Goal: Task Accomplishment & Management: Manage account settings

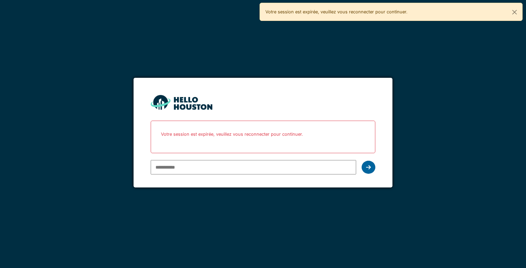
type input "**********"
click at [368, 167] on icon at bounding box center [368, 166] width 5 height 5
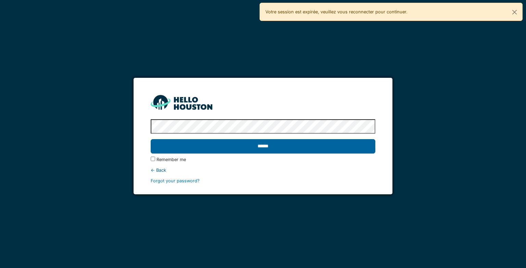
click at [327, 144] on input "******" at bounding box center [263, 146] width 224 height 14
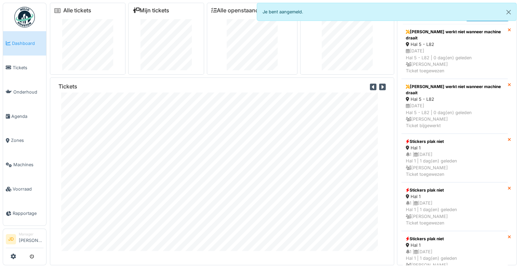
click at [155, 9] on link "Mijn tickets" at bounding box center [151, 10] width 37 height 7
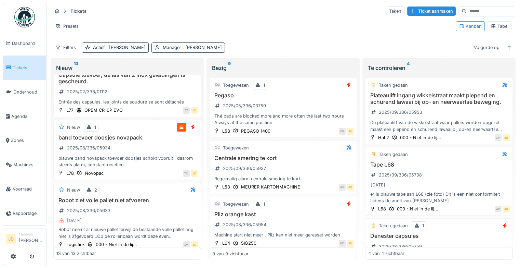
scroll to position [115, 0]
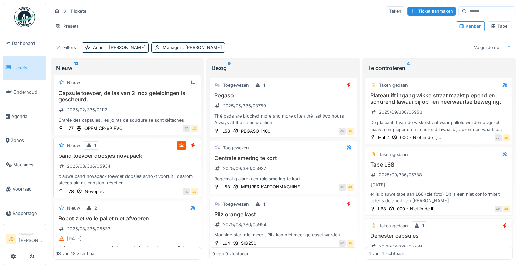
click at [161, 160] on div "band toevoer doosjes novapack 2025/08/336/05934 blauwe band novapack toevoer do…" at bounding box center [127, 169] width 142 height 34
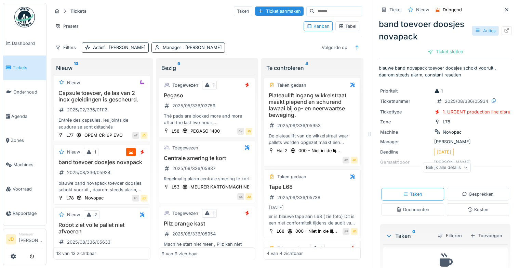
click at [476, 33] on div "Acties" at bounding box center [485, 31] width 27 height 10
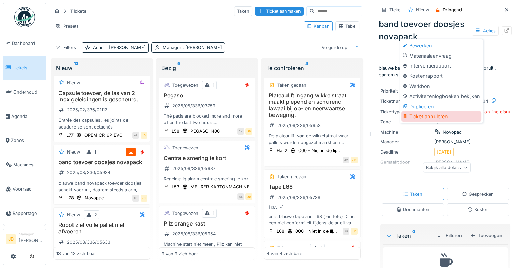
click at [430, 115] on div "Ticket annuleren" at bounding box center [442, 116] width 80 height 10
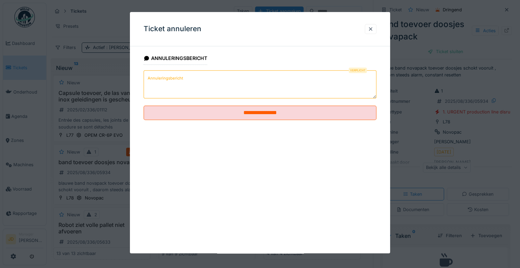
click at [181, 85] on textarea "Annuleringsbericht" at bounding box center [260, 84] width 233 height 28
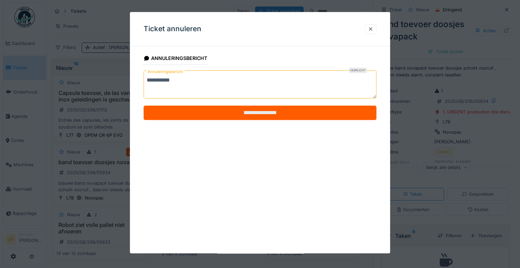
type textarea "**********"
click at [196, 114] on input "**********" at bounding box center [260, 112] width 233 height 14
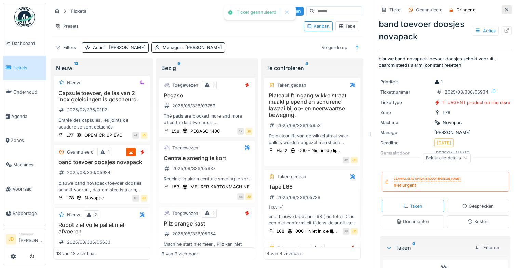
click at [504, 11] on icon at bounding box center [506, 10] width 5 height 4
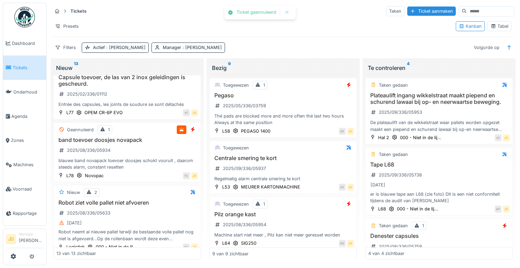
scroll to position [115, 0]
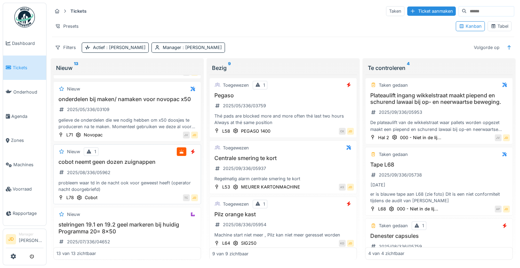
click at [153, 173] on div "cobot neemt geen dozen zuignappen 2025/08/336/05962 probleem waar td in de nach…" at bounding box center [127, 175] width 142 height 34
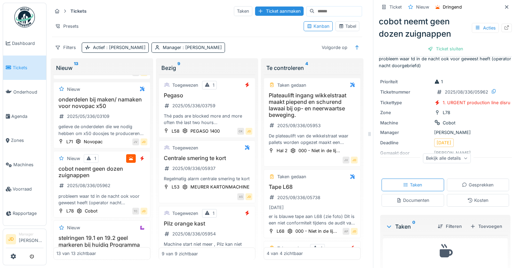
scroll to position [8, 0]
click at [474, 31] on div "Acties" at bounding box center [485, 28] width 27 height 10
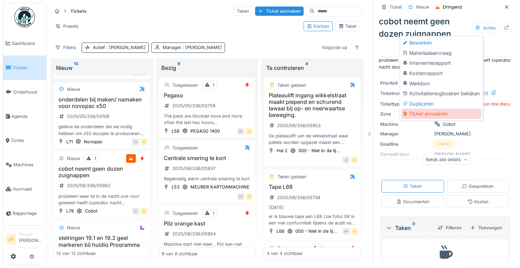
click at [426, 112] on div "Ticket annuleren" at bounding box center [442, 113] width 80 height 10
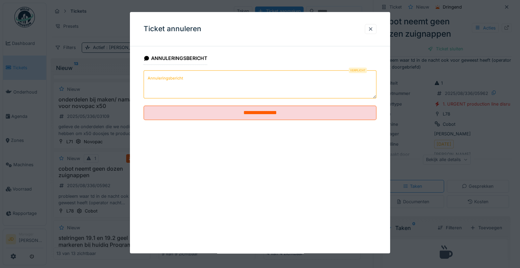
click at [196, 94] on textarea "Annuleringsbericht" at bounding box center [260, 84] width 233 height 28
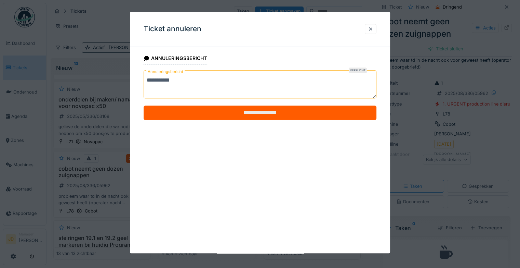
type textarea "**********"
click at [201, 107] on input "**********" at bounding box center [260, 112] width 233 height 14
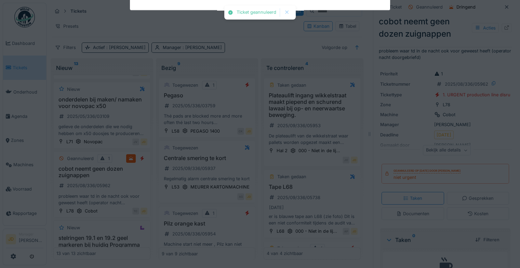
scroll to position [0, 0]
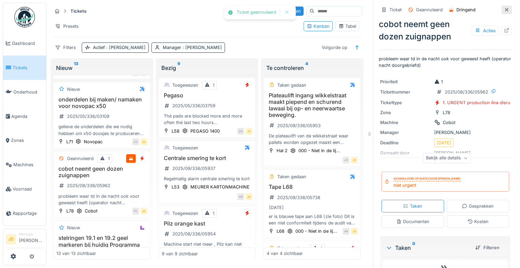
click at [505, 11] on icon at bounding box center [506, 9] width 3 height 3
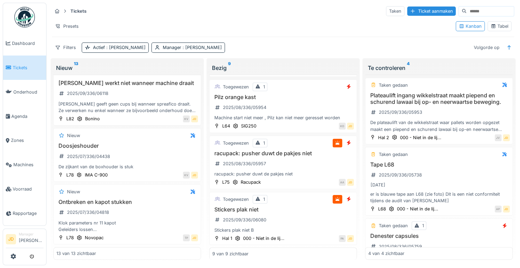
scroll to position [127, 0]
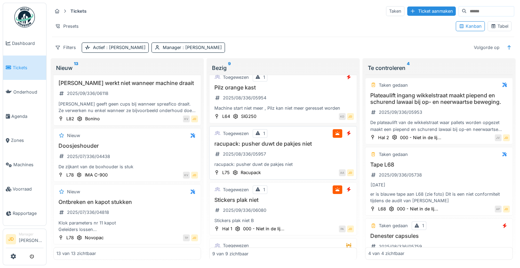
click at [314, 157] on div "racupack: pusher duwt de pakjes niet 2025/08/336/05957 racupack: pusher duwt de…" at bounding box center [283, 153] width 142 height 27
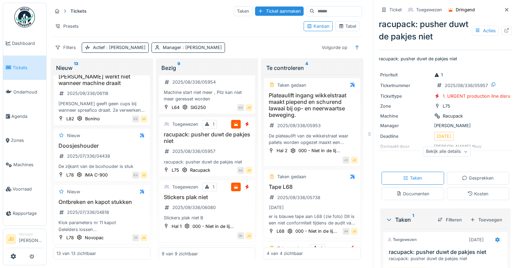
scroll to position [59, 0]
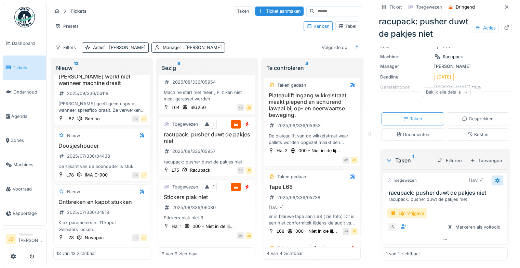
click at [496, 179] on icon at bounding box center [498, 180] width 4 height 5
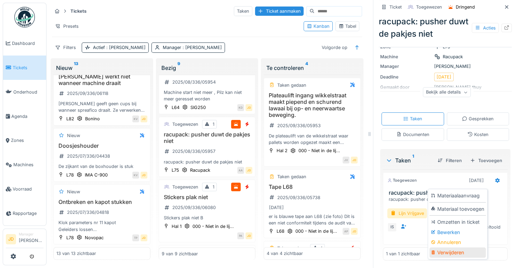
click at [451, 253] on div "Verwijderen" at bounding box center [458, 252] width 56 height 10
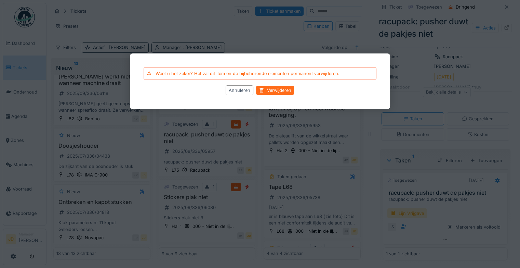
click at [283, 89] on div "Verwijderen" at bounding box center [276, 90] width 38 height 9
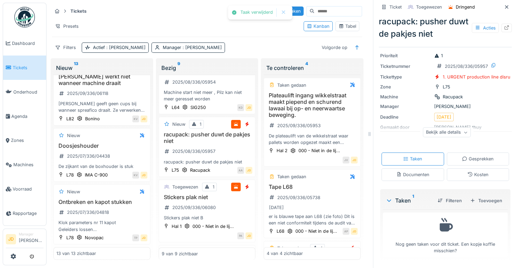
scroll to position [29, 0]
click at [446, 48] on div "Ticket sluiten" at bounding box center [445, 48] width 41 height 9
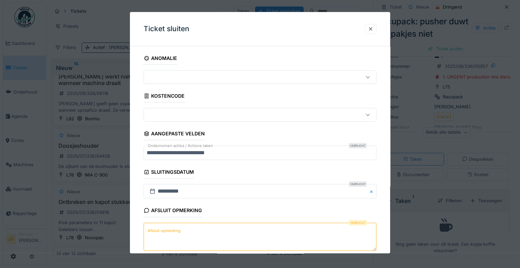
click at [182, 213] on div "Afsluit opmerking" at bounding box center [173, 211] width 59 height 12
click at [183, 231] on textarea "Afsluit opmerking" at bounding box center [260, 236] width 233 height 28
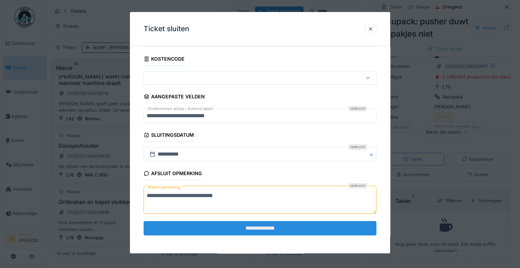
type textarea "**********"
drag, startPoint x: 220, startPoint y: 230, endPoint x: 220, endPoint y: 220, distance: 9.6
click at [220, 221] on input "**********" at bounding box center [260, 228] width 233 height 14
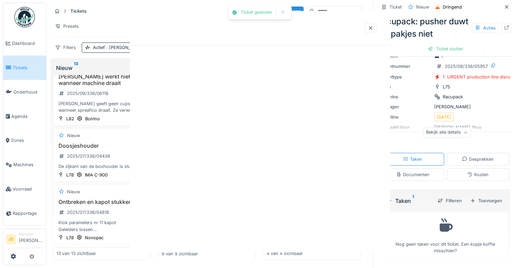
scroll to position [0, 0]
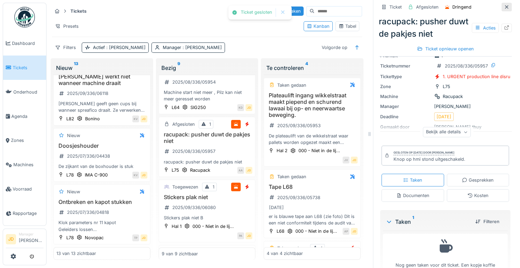
click at [504, 8] on icon at bounding box center [506, 7] width 5 height 4
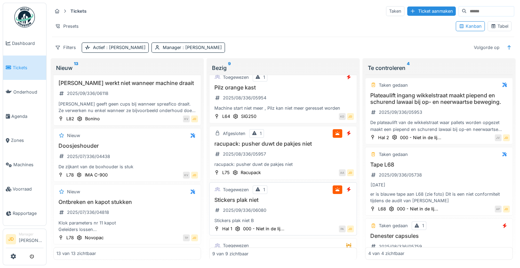
scroll to position [167, 0]
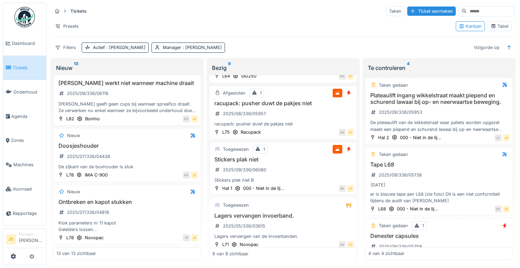
click at [304, 168] on div "Stickers plak niet 2025/09/336/06080 Stickers plak niet B" at bounding box center [283, 169] width 142 height 27
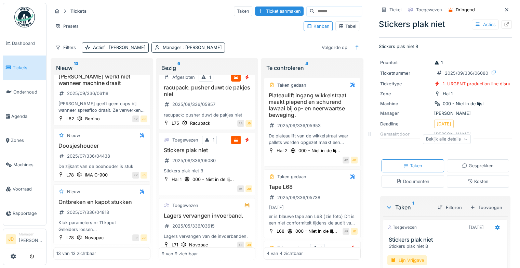
click at [451, 139] on div "Bekijk alle details" at bounding box center [447, 139] width 48 height 10
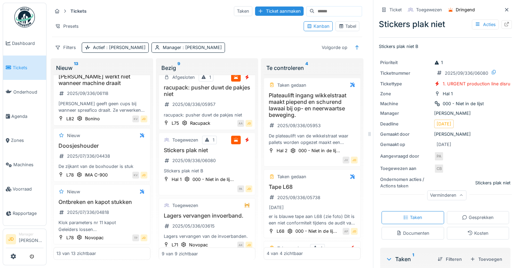
click at [447, 194] on div "Verminderen" at bounding box center [446, 195] width 39 height 10
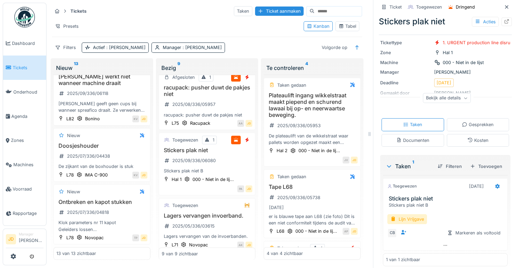
scroll to position [42, 0]
click at [496, 186] on icon at bounding box center [498, 185] width 4 height 5
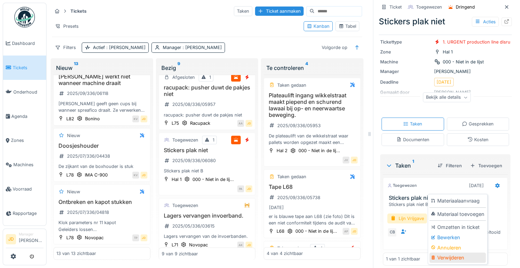
click at [448, 259] on div "Verwijderen" at bounding box center [458, 257] width 56 height 10
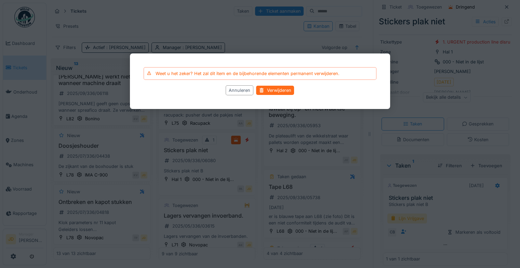
click at [288, 87] on div "Verwijderen" at bounding box center [276, 90] width 38 height 9
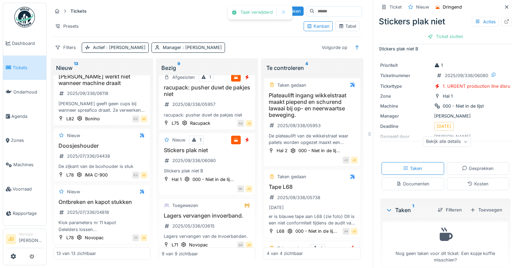
scroll to position [16, 0]
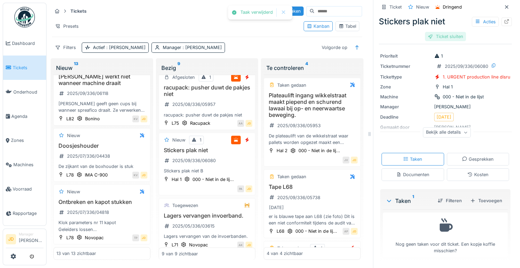
click at [442, 35] on div "Ticket sluiten" at bounding box center [445, 36] width 41 height 9
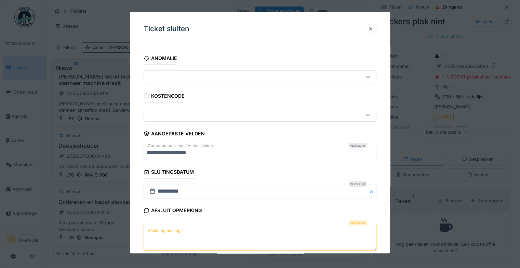
click at [226, 225] on textarea "Afsluit opmerking" at bounding box center [260, 236] width 233 height 28
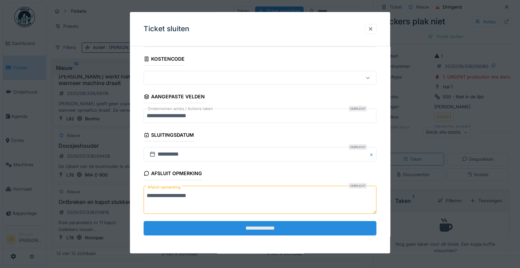
scroll to position [37, 0]
type textarea "**********"
click at [233, 225] on input "**********" at bounding box center [260, 228] width 233 height 14
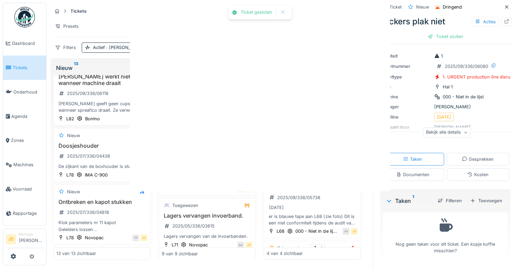
scroll to position [0, 0]
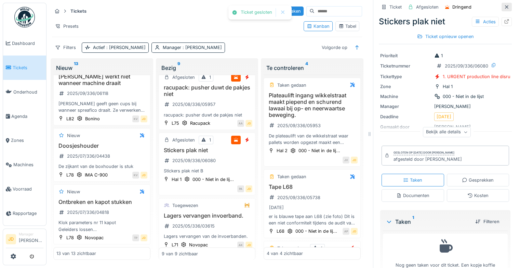
click at [504, 7] on icon at bounding box center [506, 7] width 5 height 4
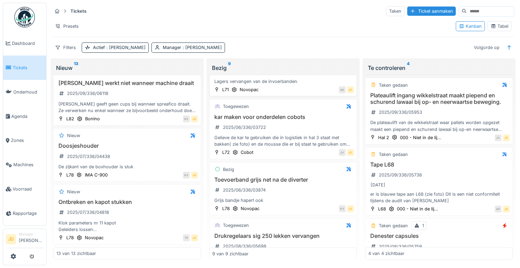
scroll to position [352, 0]
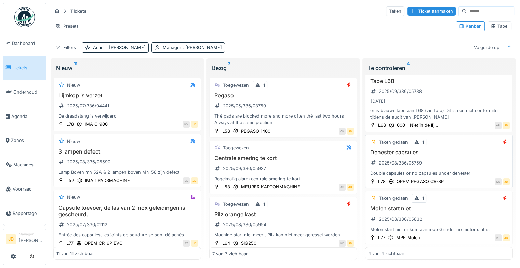
scroll to position [5, 0]
click at [450, 205] on h3 "Molen start niet" at bounding box center [439, 208] width 142 height 7
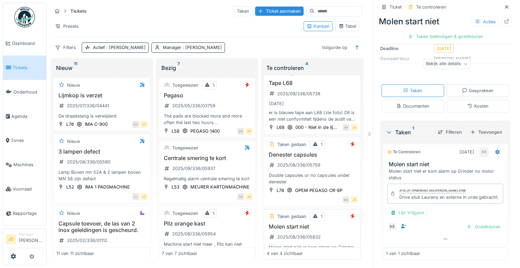
scroll to position [91, 0]
click at [467, 223] on div at bounding box center [469, 226] width 5 height 7
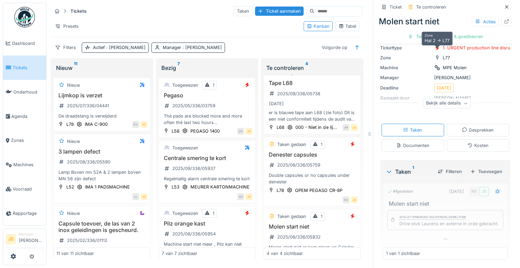
scroll to position [51, 0]
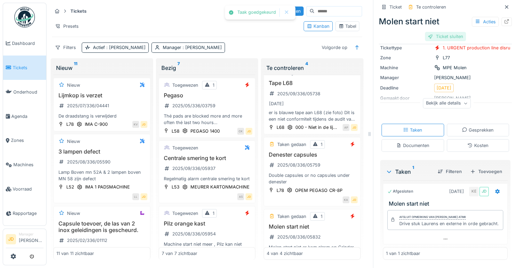
click at [441, 32] on div "Ticket sluiten" at bounding box center [445, 36] width 41 height 9
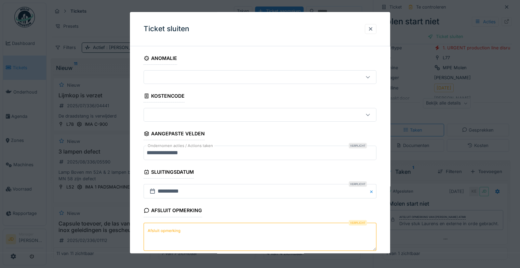
click at [174, 231] on label "Afsluit opmerking" at bounding box center [164, 230] width 36 height 9
click at [174, 231] on textarea "Afsluit opmerking" at bounding box center [260, 236] width 233 height 28
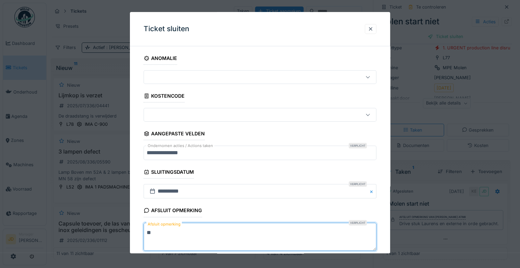
scroll to position [37, 0]
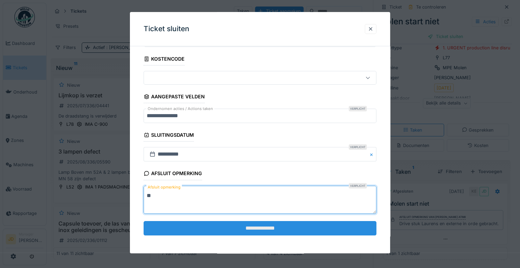
type textarea "**"
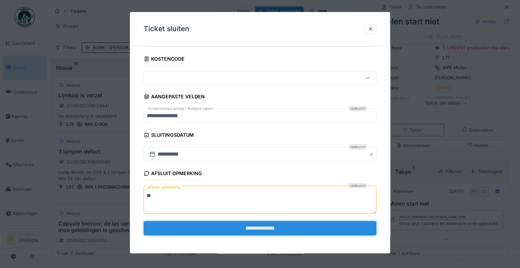
click at [186, 229] on input "**********" at bounding box center [260, 228] width 233 height 14
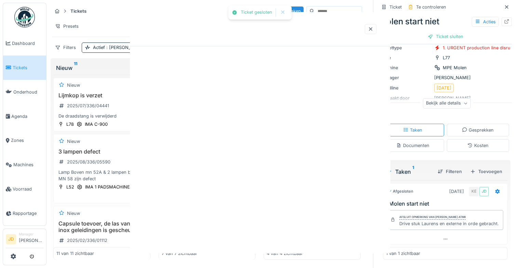
scroll to position [0, 0]
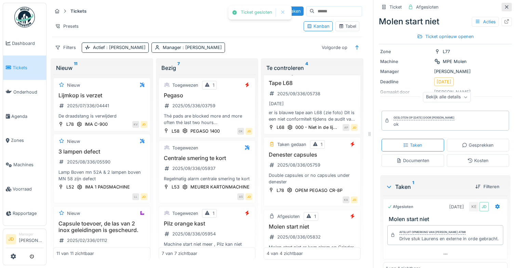
click at [504, 5] on icon at bounding box center [506, 7] width 5 height 4
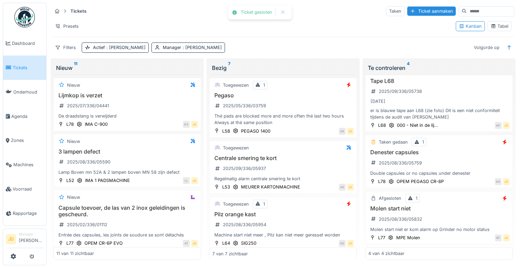
scroll to position [88, 0]
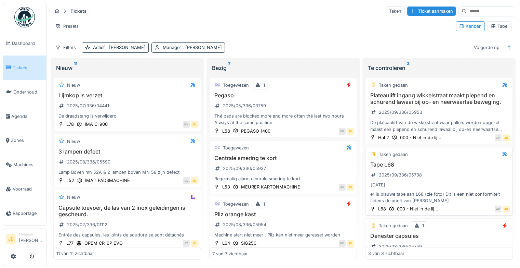
scroll to position [32, 0]
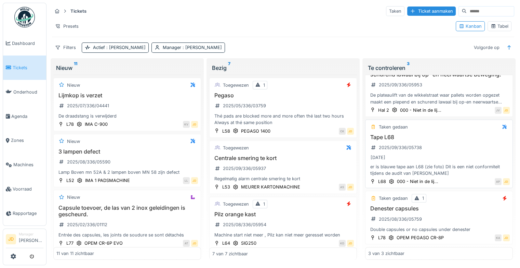
click at [455, 153] on div "[DATE]" at bounding box center [439, 157] width 142 height 9
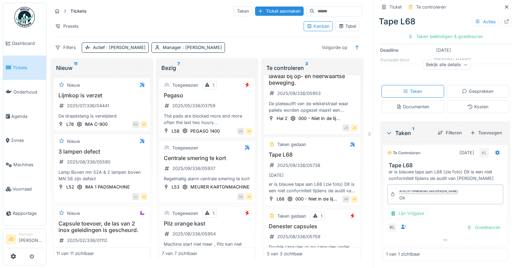
scroll to position [91, 0]
click at [404, 103] on div "Documenten" at bounding box center [413, 106] width 33 height 7
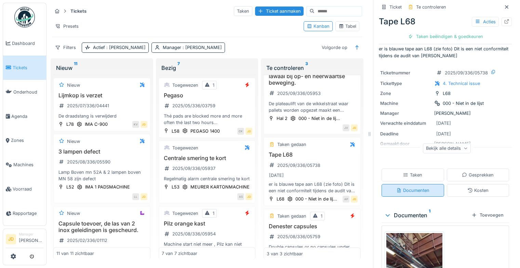
scroll to position [78, 0]
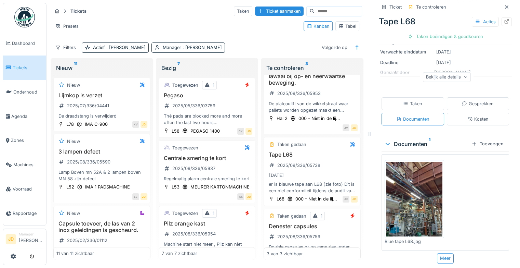
click at [403, 101] on icon at bounding box center [405, 103] width 5 height 4
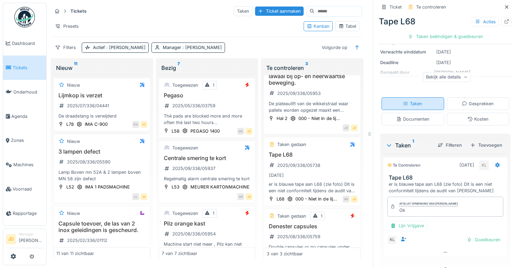
scroll to position [91, 0]
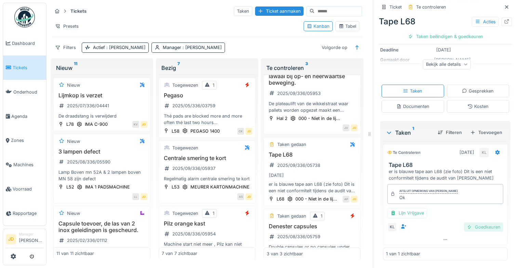
click at [471, 222] on div "Goedkeuren" at bounding box center [483, 226] width 39 height 9
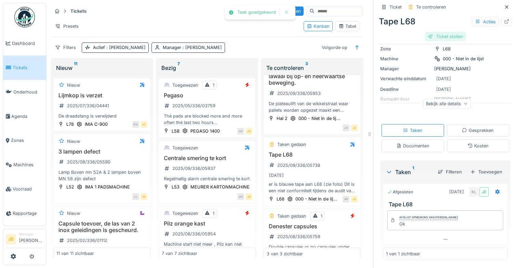
click at [442, 35] on div "Ticket sluiten" at bounding box center [445, 36] width 41 height 9
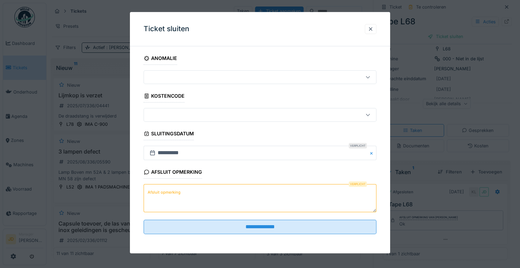
click at [213, 191] on textarea "Afsluit opmerking" at bounding box center [260, 198] width 233 height 28
type textarea "*"
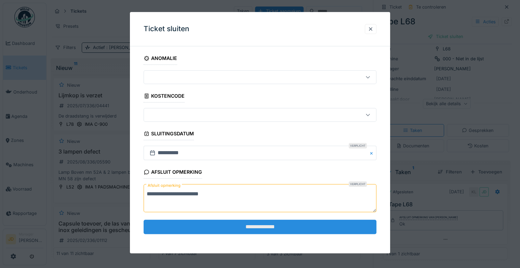
type textarea "**********"
click at [231, 222] on input "**********" at bounding box center [260, 226] width 233 height 14
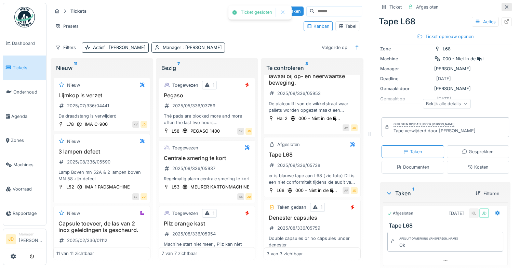
click at [504, 5] on icon at bounding box center [506, 7] width 5 height 4
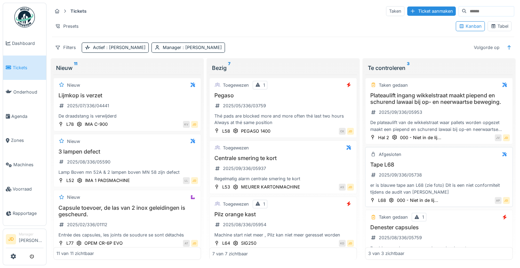
scroll to position [24, 0]
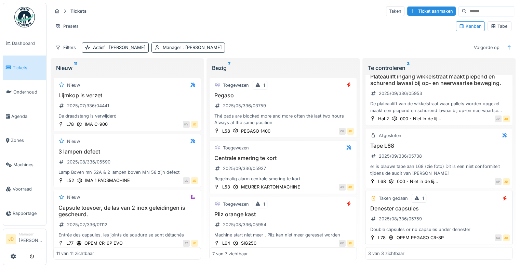
click at [467, 205] on h3 "Denester capsules" at bounding box center [439, 208] width 142 height 7
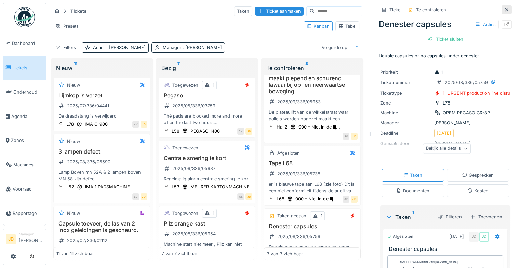
click at [502, 8] on div at bounding box center [507, 9] width 10 height 9
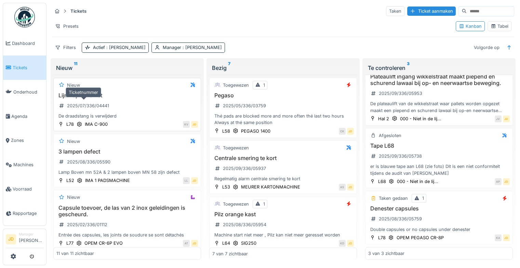
click at [107, 102] on div "2025/07/336/04441" at bounding box center [88, 105] width 42 height 7
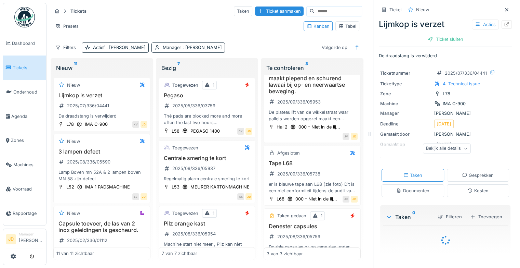
drag, startPoint x: 107, startPoint y: 100, endPoint x: 257, endPoint y: 152, distance: 158.6
click at [257, 152] on div "Tickets Taken Ticket aanmaken Presets Kanban Tabel Filters Actief : Ja Manager …" at bounding box center [207, 134] width 316 height 262
click at [504, 8] on icon at bounding box center [506, 10] width 5 height 4
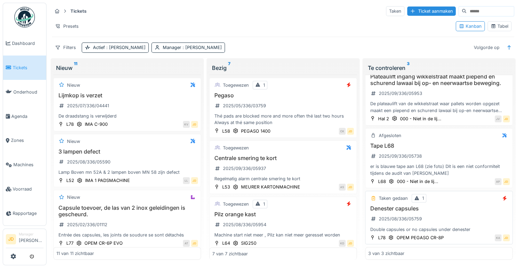
click at [459, 207] on div "Denester capsules 2025/08/336/05759 Double capsules or no capsules under denest…" at bounding box center [439, 218] width 142 height 27
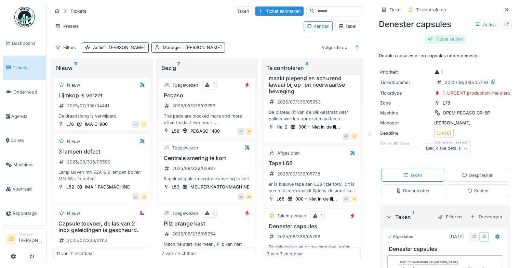
click at [431, 35] on div "Ticket sluiten" at bounding box center [445, 39] width 41 height 9
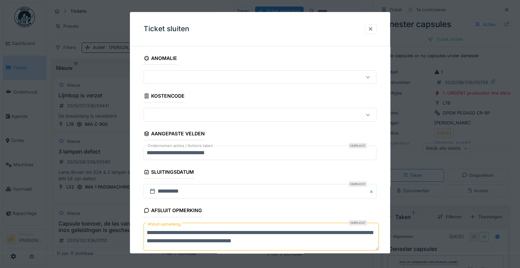
scroll to position [37, 0]
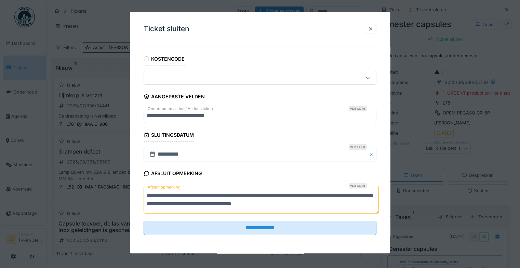
drag, startPoint x: 326, startPoint y: 203, endPoint x: 143, endPoint y: 184, distance: 184.6
click at [143, 184] on div "**********" at bounding box center [260, 134] width 260 height 239
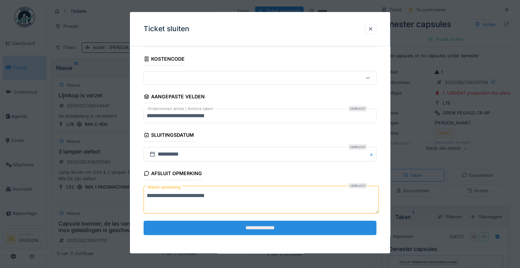
type textarea "**********"
click at [267, 232] on input "**********" at bounding box center [260, 227] width 233 height 14
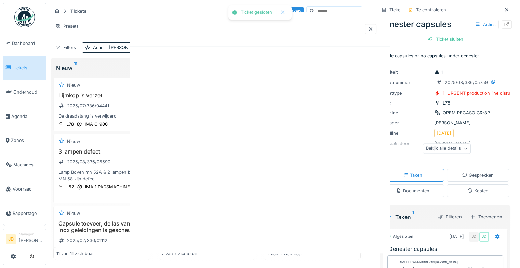
scroll to position [0, 0]
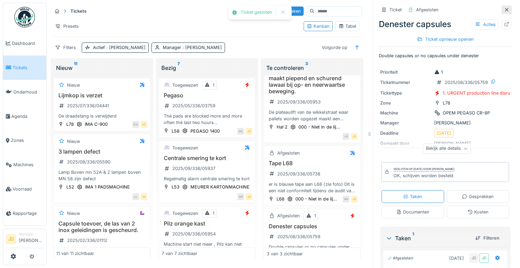
click at [504, 8] on icon at bounding box center [506, 10] width 5 height 4
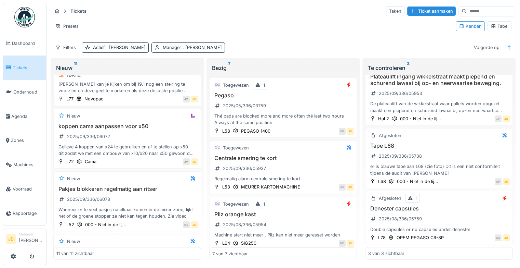
scroll to position [356, 0]
click at [160, 129] on div "koppen cama aanpassen voor x50 2025/09/336/06072 Gelieve 4 koppen van x24 te ge…" at bounding box center [127, 139] width 142 height 34
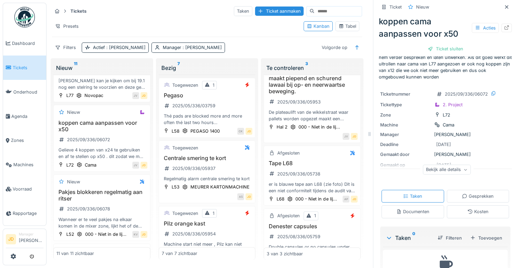
scroll to position [60, 0]
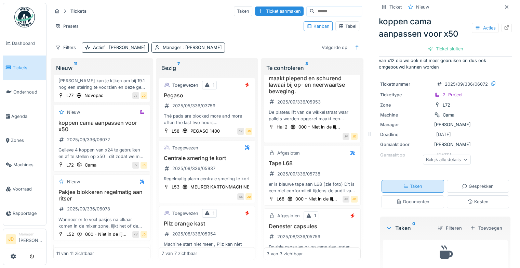
click at [409, 198] on div "Documenten" at bounding box center [413, 201] width 33 height 7
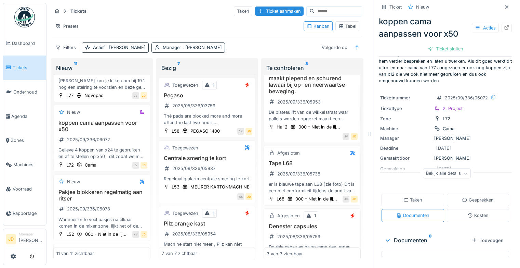
scroll to position [47, 0]
click at [411, 196] on div "Taken" at bounding box center [412, 199] width 19 height 7
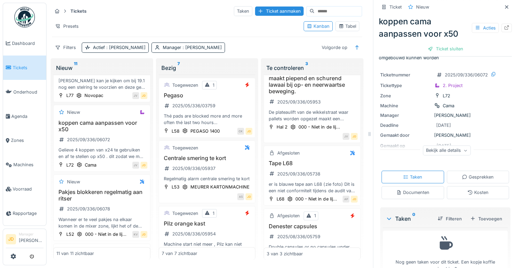
scroll to position [70, 0]
click at [476, 216] on div "Toevoegen" at bounding box center [487, 217] width 38 height 9
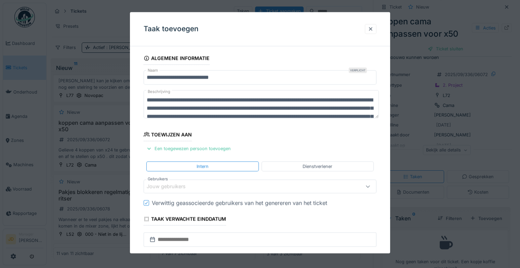
click at [200, 182] on div "Jouw gebruikers" at bounding box center [246, 186] width 198 height 8
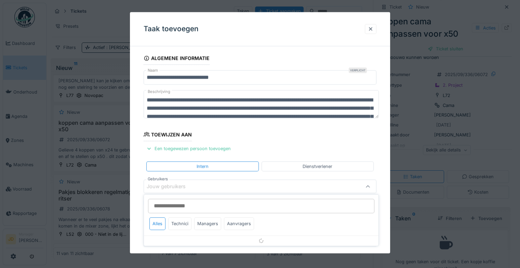
scroll to position [53, 0]
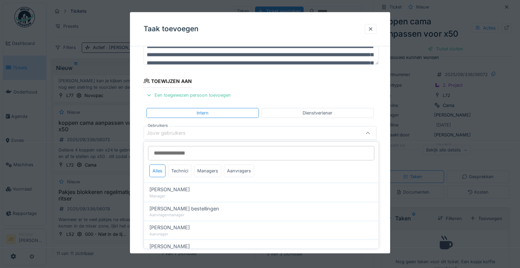
click at [185, 154] on input "Gebruikers" at bounding box center [261, 153] width 226 height 14
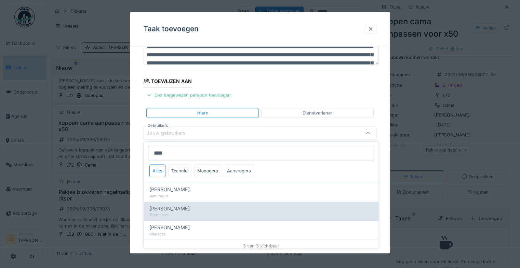
type input "****"
click at [196, 208] on div "Carl Bauwelinck" at bounding box center [262, 208] width 224 height 8
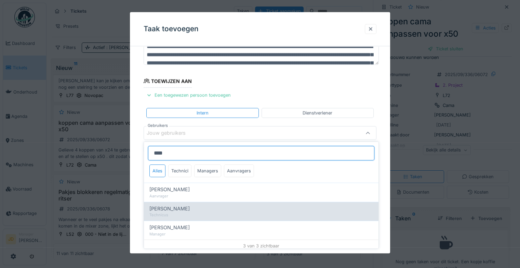
type input "****"
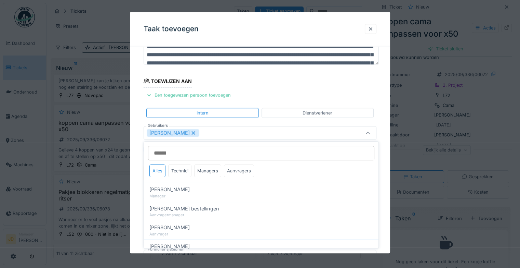
click at [368, 132] on icon at bounding box center [367, 133] width 5 height 4
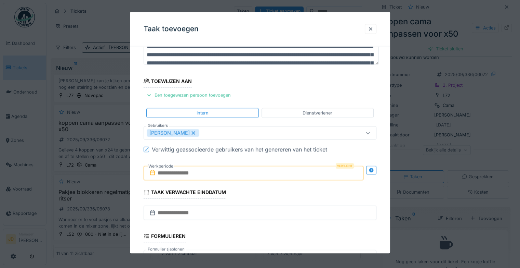
click at [197, 174] on input "text" at bounding box center [254, 173] width 220 height 14
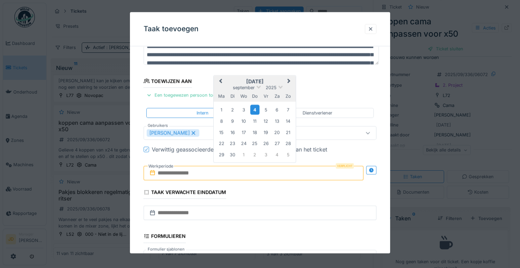
click at [255, 110] on div "4" at bounding box center [254, 110] width 9 height 10
click at [289, 80] on span "Next Month" at bounding box center [289, 81] width 0 height 8
click at [277, 110] on div "4" at bounding box center [277, 109] width 9 height 9
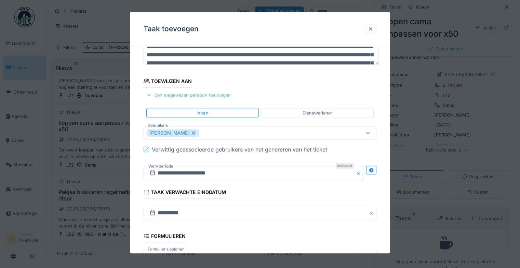
scroll to position [148, 0]
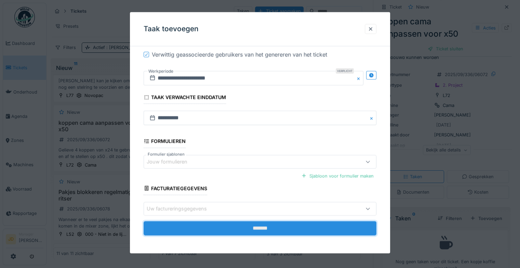
click at [257, 223] on input "*******" at bounding box center [260, 228] width 233 height 14
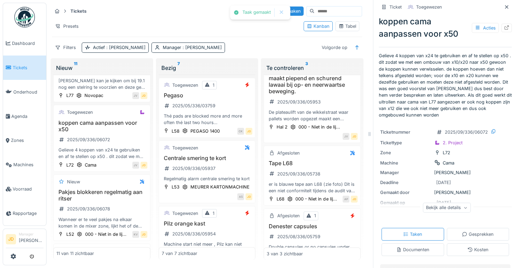
scroll to position [0, 0]
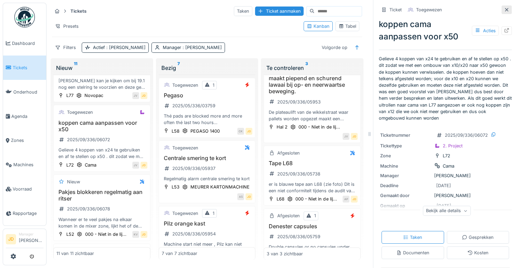
click at [504, 11] on icon at bounding box center [506, 10] width 5 height 4
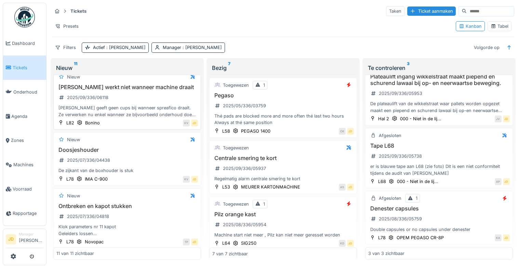
scroll to position [527, 0]
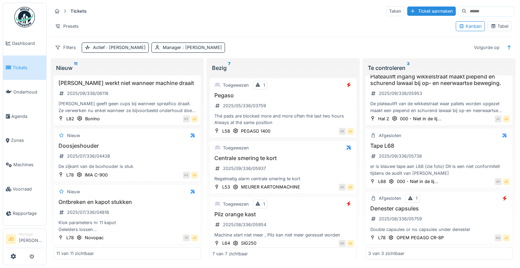
click at [495, 26] on div "Tabel" at bounding box center [500, 26] width 18 height 7
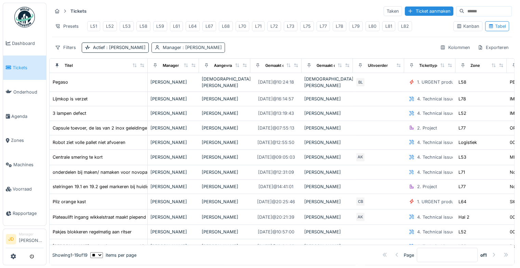
click at [163, 49] on div "Manager : [PERSON_NAME]" at bounding box center [192, 47] width 59 height 7
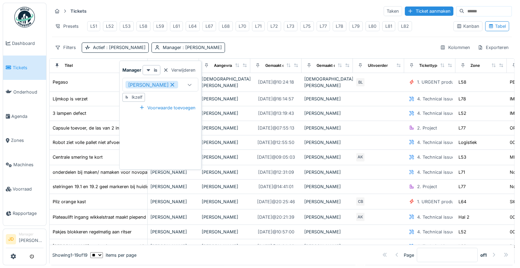
click at [169, 85] on icon at bounding box center [172, 84] width 6 height 5
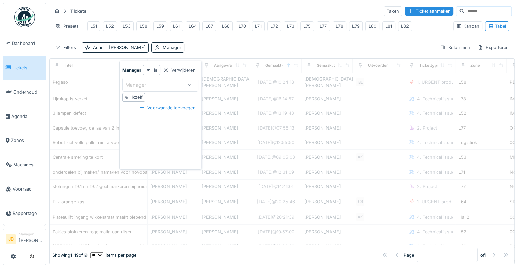
click at [166, 86] on div "Manager" at bounding box center [154, 85] width 57 height 8
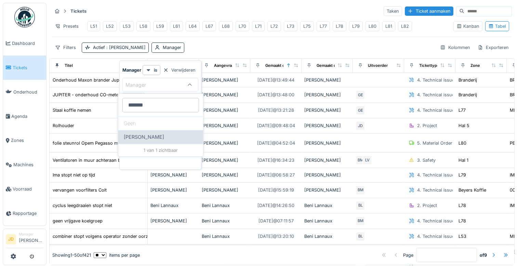
type input "*******"
click at [150, 141] on div "Laurens Macris" at bounding box center [160, 137] width 85 height 14
type input "****"
click at [150, 141] on div "Laurens Macris" at bounding box center [160, 137] width 85 height 14
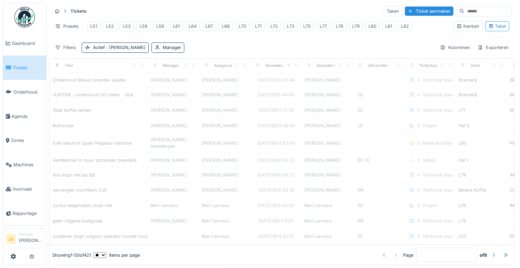
click at [260, 48] on div "Filters Actief : Ja Manager Kolommen Exporteren" at bounding box center [282, 47] width 460 height 10
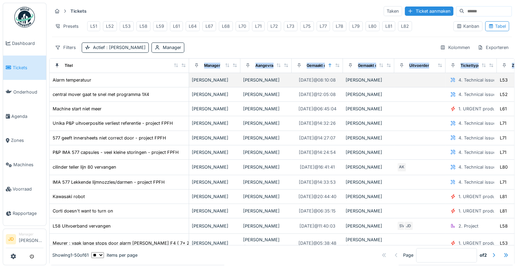
drag, startPoint x: 142, startPoint y: 70, endPoint x: 184, endPoint y: 79, distance: 42.7
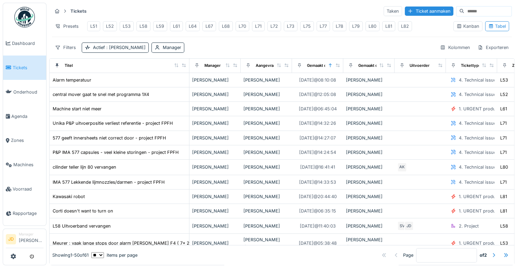
drag, startPoint x: 184, startPoint y: 79, endPoint x: 262, endPoint y: 52, distance: 82.7
click at [262, 52] on div "Filters Actief : Ja Manager Kolommen Exporteren" at bounding box center [282, 47] width 460 height 10
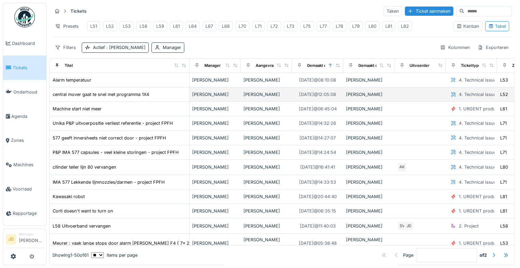
click at [155, 98] on div "central mover gaat te snel met programma 1X4" at bounding box center [119, 94] width 134 height 7
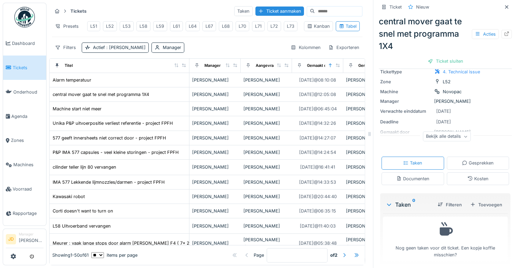
scroll to position [67, 0]
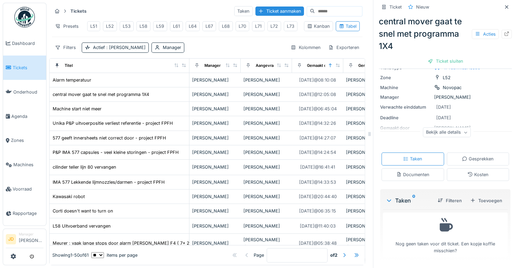
click at [422, 174] on div "Documenten" at bounding box center [413, 174] width 33 height 7
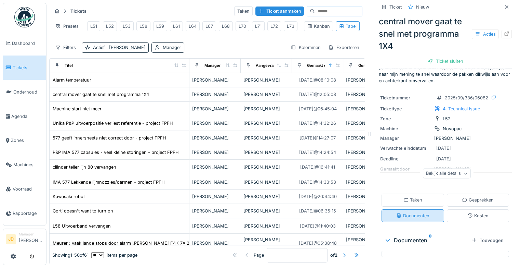
scroll to position [26, 0]
click at [408, 196] on div "Taken" at bounding box center [412, 199] width 19 height 7
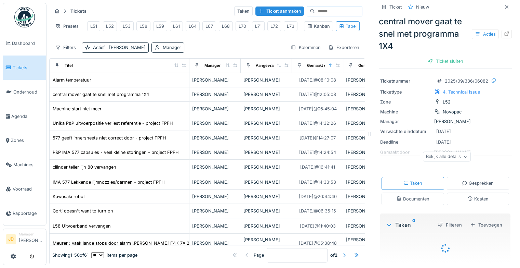
scroll to position [0, 0]
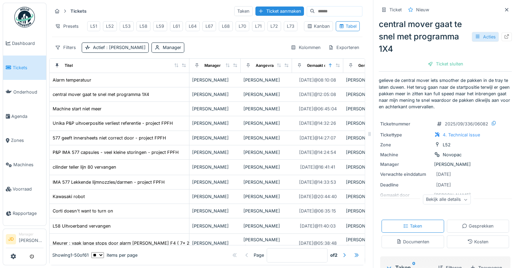
click at [472, 33] on div "Acties" at bounding box center [485, 37] width 27 height 10
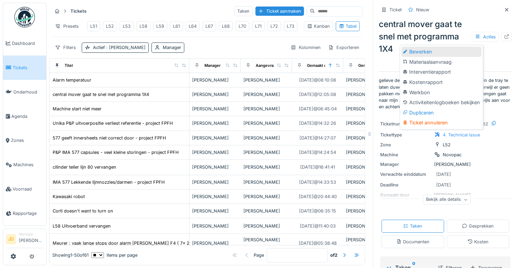
click at [428, 47] on div "Bewerken" at bounding box center [442, 52] width 80 height 10
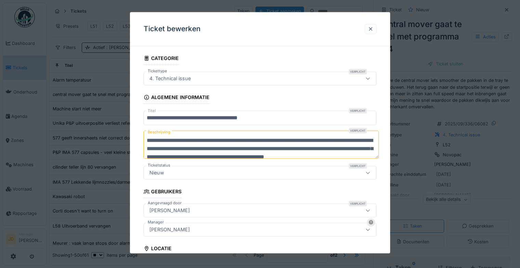
click at [192, 228] on div "Laurens Macris" at bounding box center [246, 229] width 198 height 8
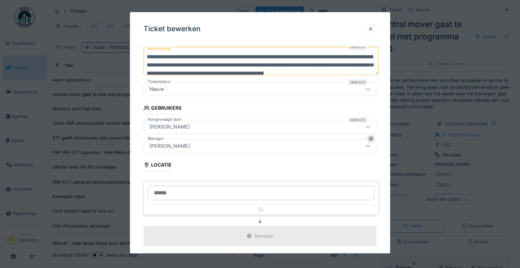
scroll to position [96, 0]
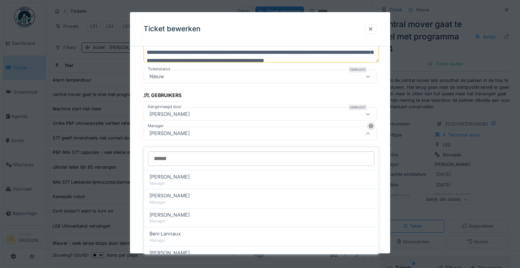
click at [190, 154] on input "Manager" at bounding box center [261, 158] width 226 height 14
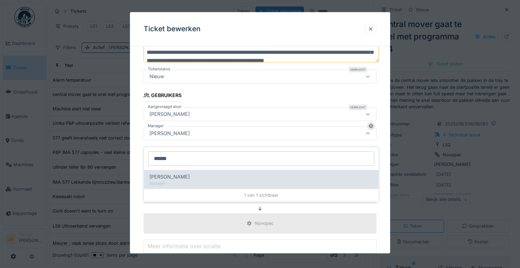
type input "******"
click at [189, 173] on div "[PERSON_NAME]" at bounding box center [262, 177] width 224 height 8
type input "****"
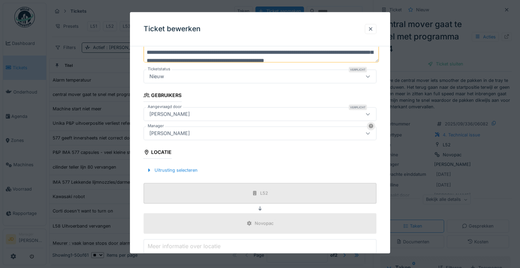
scroll to position [173, 0]
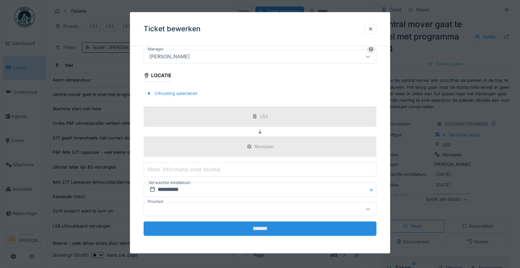
click at [258, 228] on input "*******" at bounding box center [260, 228] width 233 height 14
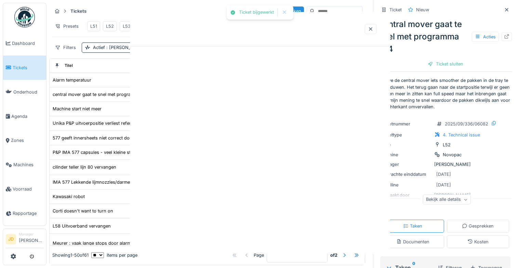
scroll to position [0, 0]
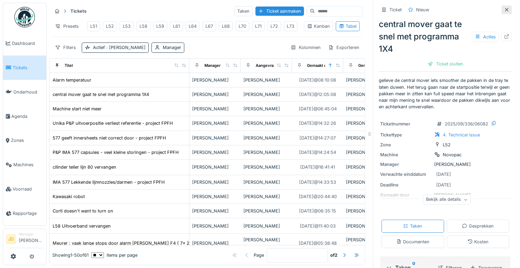
click at [505, 8] on icon at bounding box center [506, 9] width 3 height 3
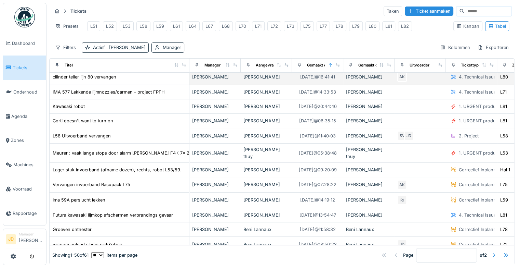
scroll to position [91, 0]
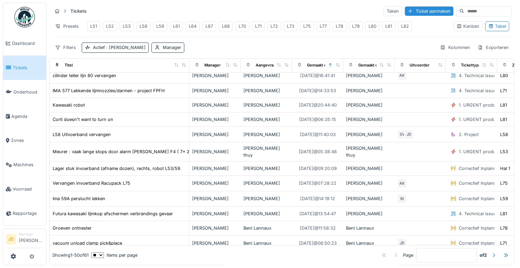
click at [14, 67] on span "Tickets" at bounding box center [28, 67] width 31 height 7
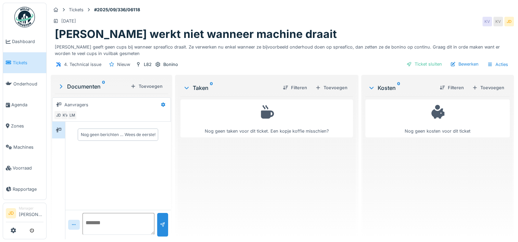
click at [20, 57] on link "Tickets" at bounding box center [24, 62] width 43 height 21
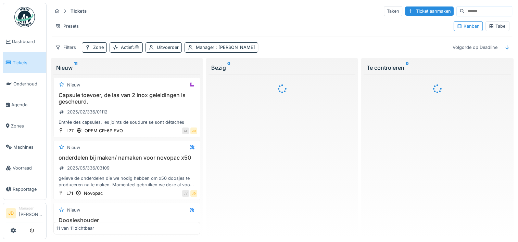
click at [492, 25] on div "Tabel" at bounding box center [497, 26] width 18 height 7
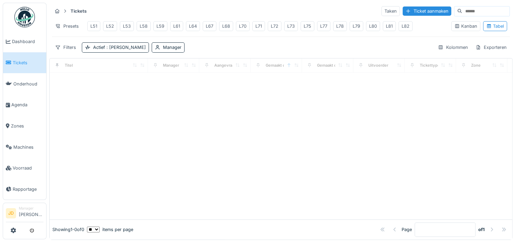
click at [339, 28] on div "L78" at bounding box center [340, 26] width 8 height 7
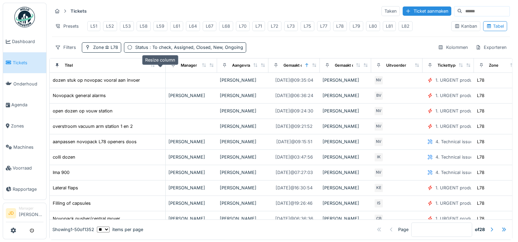
drag, startPoint x: 95, startPoint y: 72, endPoint x: 160, endPoint y: 71, distance: 64.7
click at [160, 67] on icon at bounding box center [160, 65] width 5 height 4
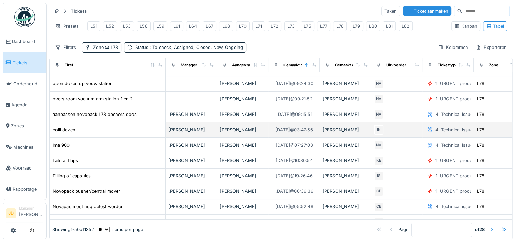
scroll to position [29, 0]
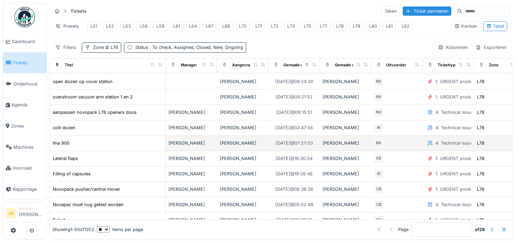
click at [120, 147] on div "Ima 900" at bounding box center [107, 143] width 110 height 7
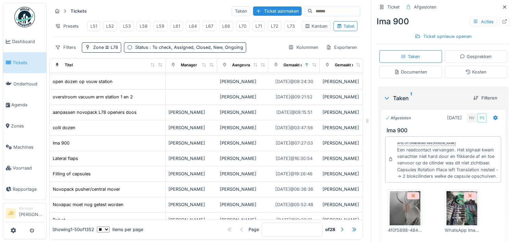
scroll to position [172, 0]
click at [397, 216] on img at bounding box center [404, 208] width 31 height 34
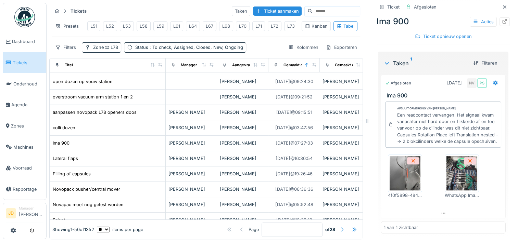
scroll to position [219, 0]
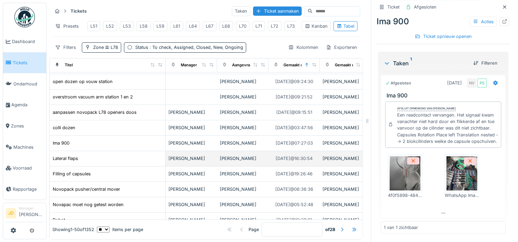
click at [92, 162] on div "Lateral flaps" at bounding box center [107, 158] width 110 height 7
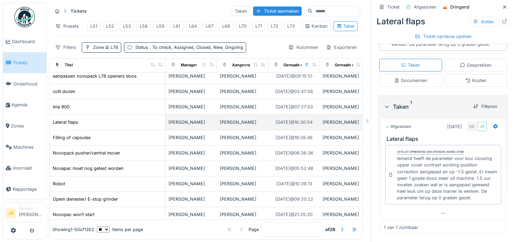
scroll to position [68, 0]
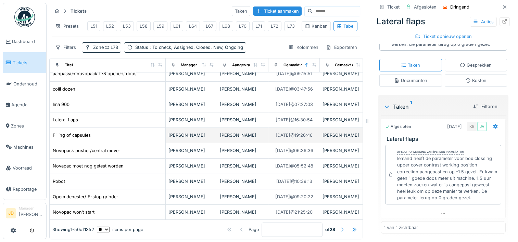
click at [134, 139] on div "Filling of capsules" at bounding box center [107, 135] width 110 height 7
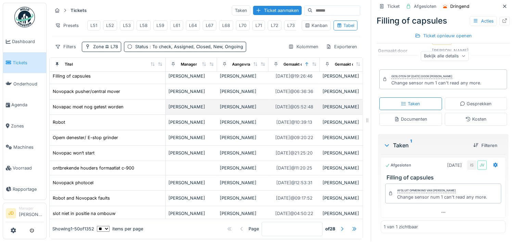
scroll to position [127, 0]
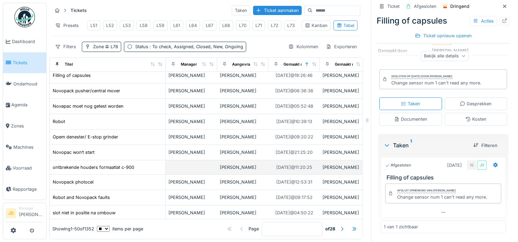
click at [191, 170] on td at bounding box center [191, 167] width 51 height 14
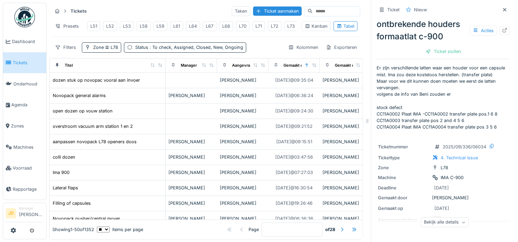
click at [31, 64] on span "Tickets" at bounding box center [28, 63] width 31 height 7
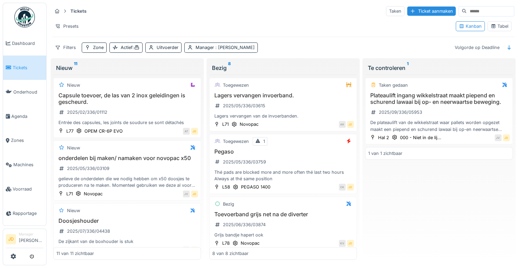
click at [22, 185] on span "Voorraad" at bounding box center [28, 188] width 31 height 7
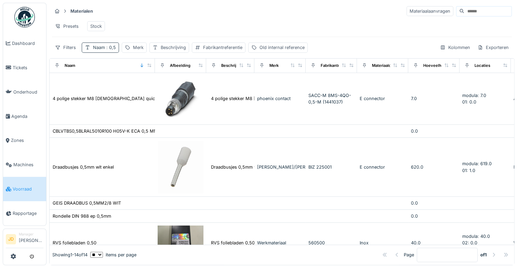
click at [108, 50] on span ": 0,5" at bounding box center [110, 47] width 11 height 5
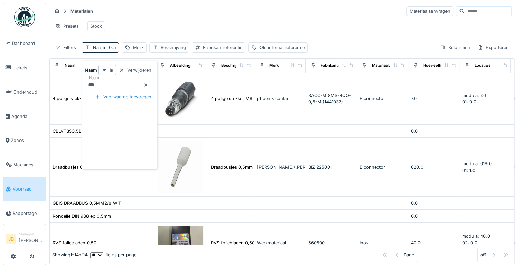
click at [137, 81] on input "***" at bounding box center [119, 85] width 69 height 14
type input "*"
type input "*********"
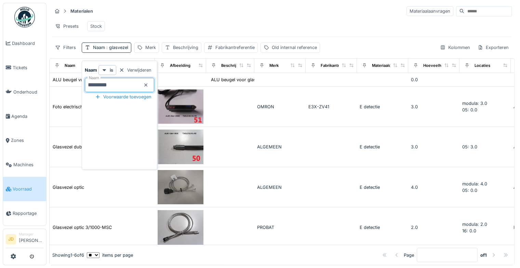
click at [256, 16] on div "Materialen Materiaalaanvragen" at bounding box center [282, 10] width 460 height 11
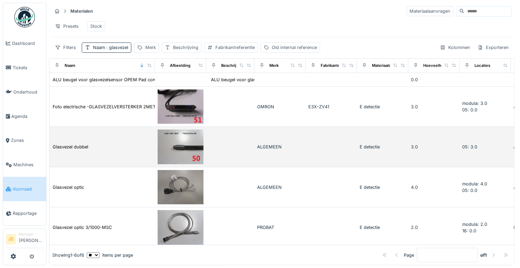
click at [249, 147] on td at bounding box center [230, 147] width 48 height 40
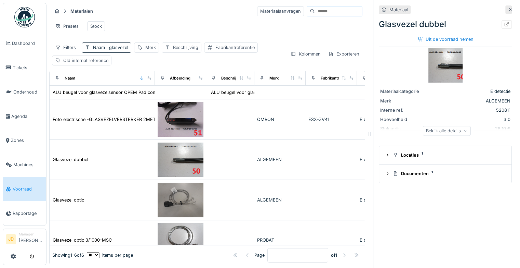
click at [439, 127] on div "Bekijk alle details" at bounding box center [447, 131] width 48 height 10
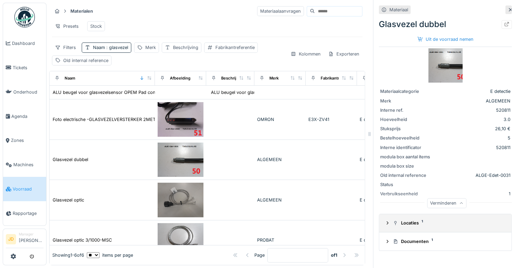
click at [406, 223] on div "Locaties 1" at bounding box center [448, 222] width 111 height 7
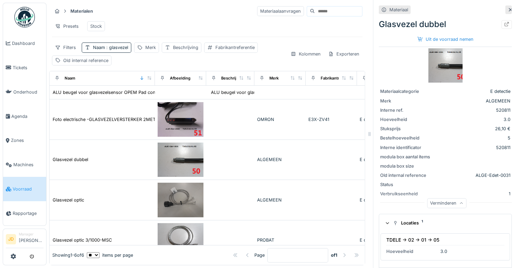
click at [459, 202] on icon at bounding box center [461, 202] width 4 height 3
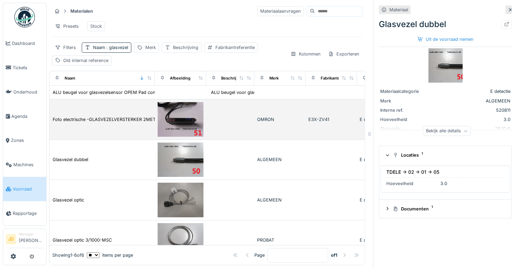
scroll to position [3, 0]
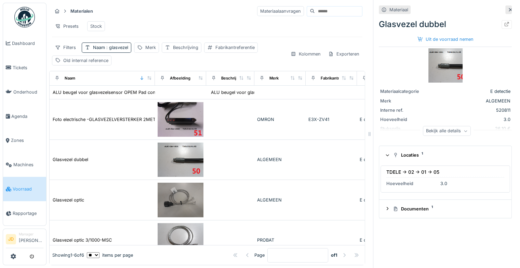
click at [434, 56] on img at bounding box center [446, 65] width 34 height 34
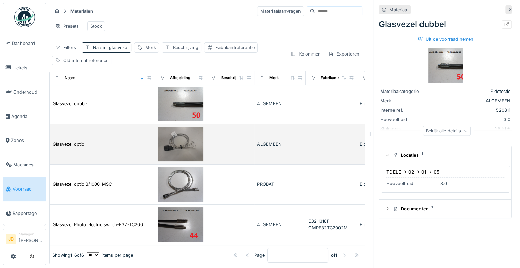
scroll to position [0, 0]
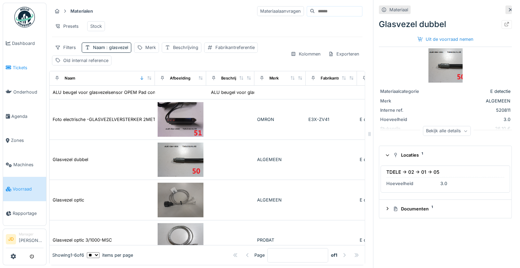
click at [15, 66] on span "Tickets" at bounding box center [28, 67] width 31 height 7
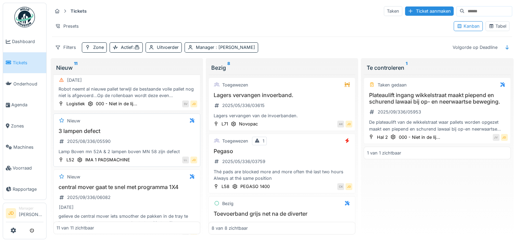
click at [146, 141] on div "3 lampen defect 2025/08/336/05590 Lamp Boven mn 52A & 2 lampen boven MN 58 zijn…" at bounding box center [126, 141] width 141 height 27
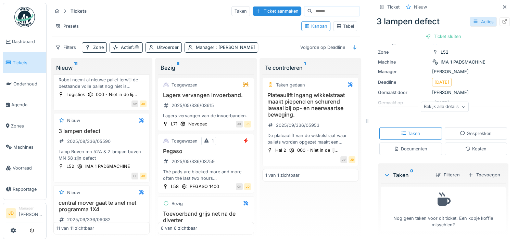
click at [473, 20] on div "Acties" at bounding box center [482, 22] width 27 height 10
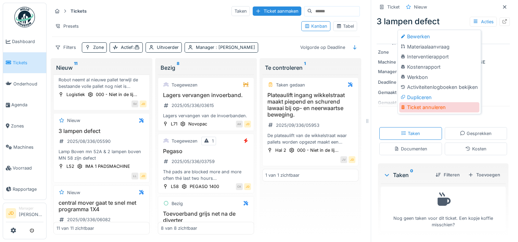
click at [450, 106] on div "Ticket annuleren" at bounding box center [439, 107] width 80 height 10
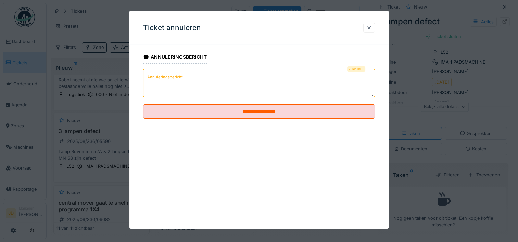
click at [224, 83] on textarea "Annuleringsbericht" at bounding box center [259, 83] width 232 height 28
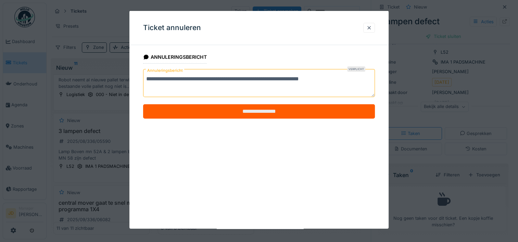
type textarea "**********"
click at [274, 112] on input "**********" at bounding box center [259, 111] width 232 height 14
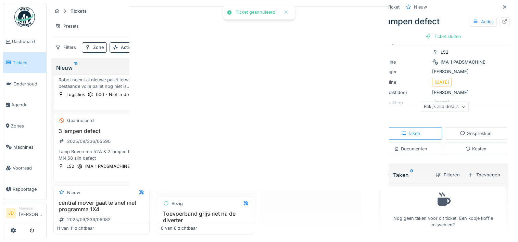
scroll to position [33, 0]
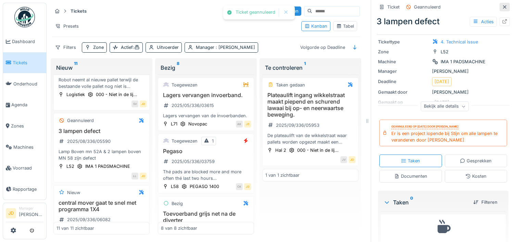
click at [502, 5] on icon at bounding box center [504, 7] width 5 height 4
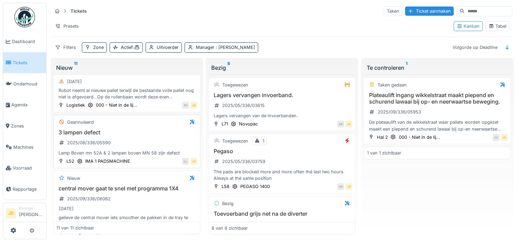
scroll to position [412, 0]
click at [199, 49] on div "Manager : [PERSON_NAME]" at bounding box center [225, 47] width 59 height 7
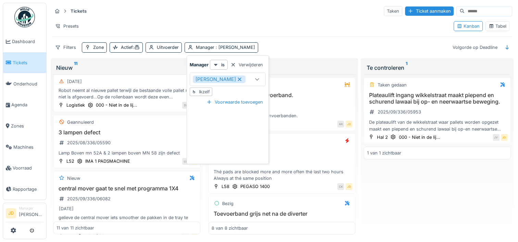
click at [236, 79] on icon at bounding box center [239, 79] width 6 height 5
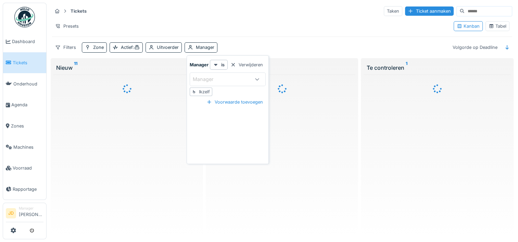
scroll to position [0, 0]
click at [163, 48] on div "Uitvoerder" at bounding box center [168, 47] width 22 height 7
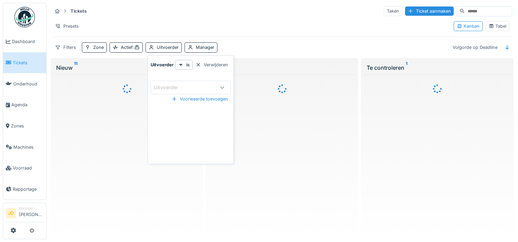
click at [168, 85] on div "Uitvoerder" at bounding box center [171, 88] width 34 height 8
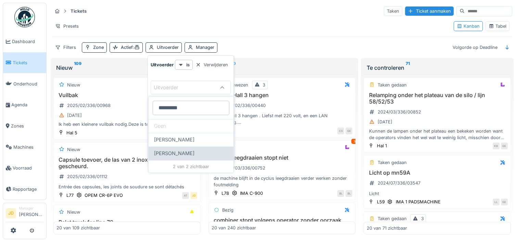
type input "*********"
click at [203, 151] on div "[PERSON_NAME]" at bounding box center [191, 154] width 74 height 8
type input "*****"
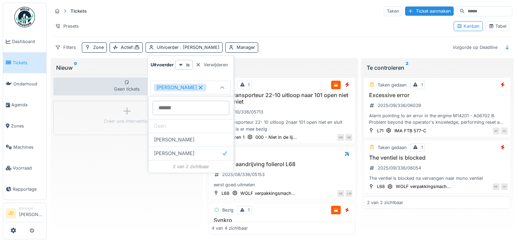
click at [292, 21] on div "Presets" at bounding box center [250, 26] width 396 height 10
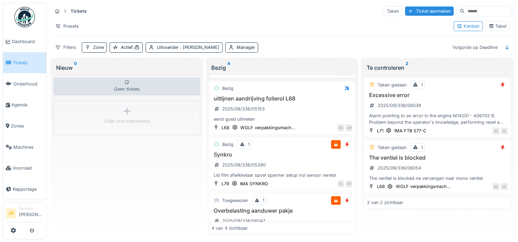
scroll to position [66, 0]
